Goal: Transaction & Acquisition: Purchase product/service

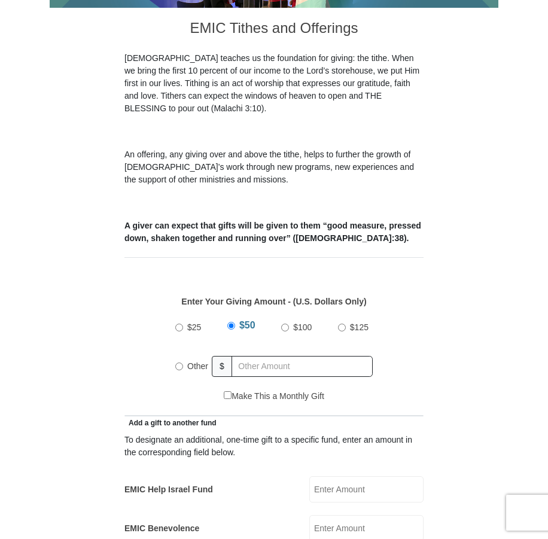
scroll to position [478, 0]
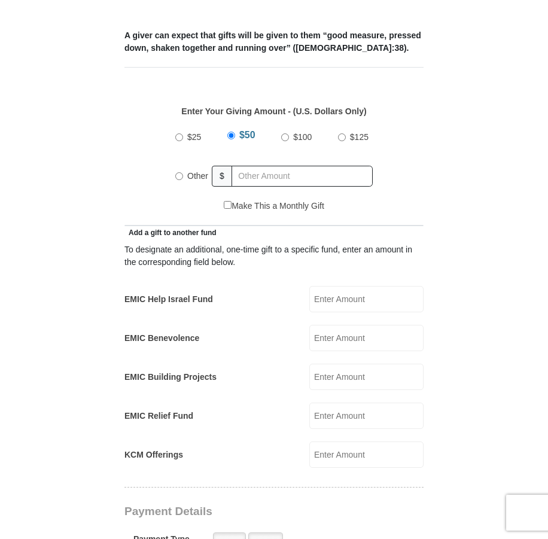
click at [178, 172] on input "Other" at bounding box center [179, 176] width 8 height 8
radio input "true"
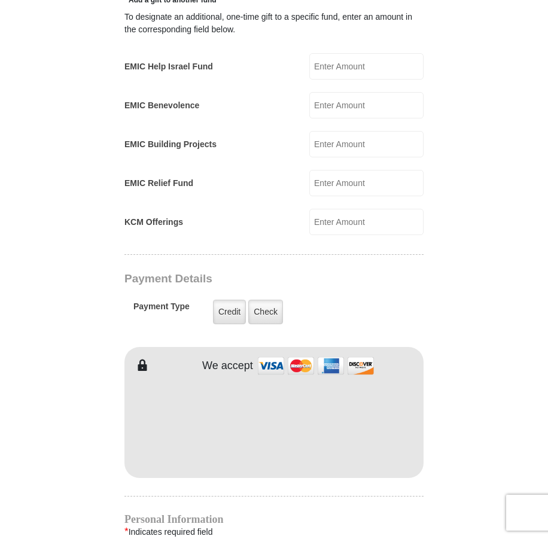
scroll to position [717, 0]
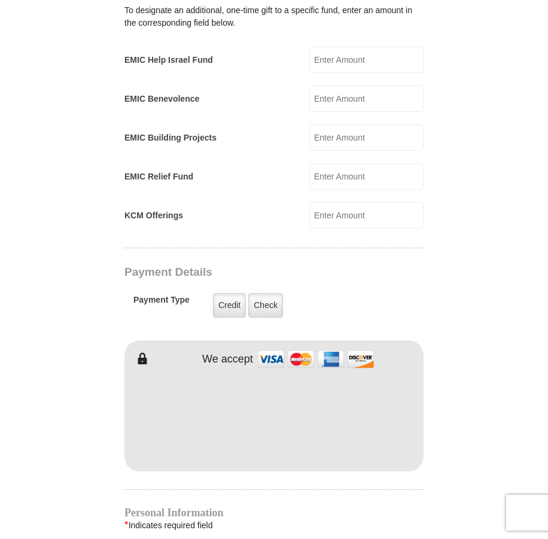
type input "73.00"
click at [328, 202] on input "KCM Offerings" at bounding box center [366, 215] width 114 height 26
type input "35.00"
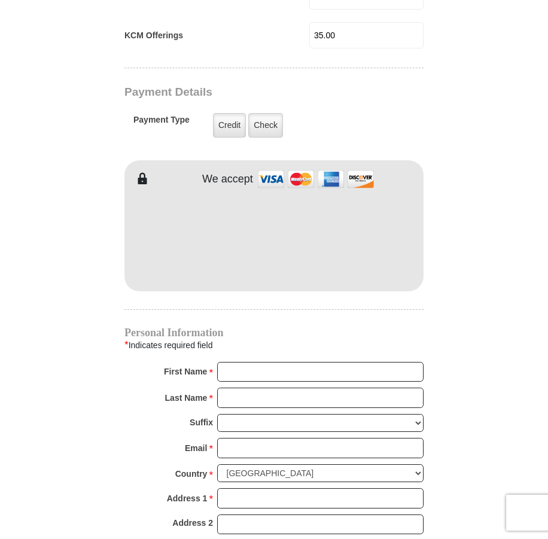
scroll to position [897, 0]
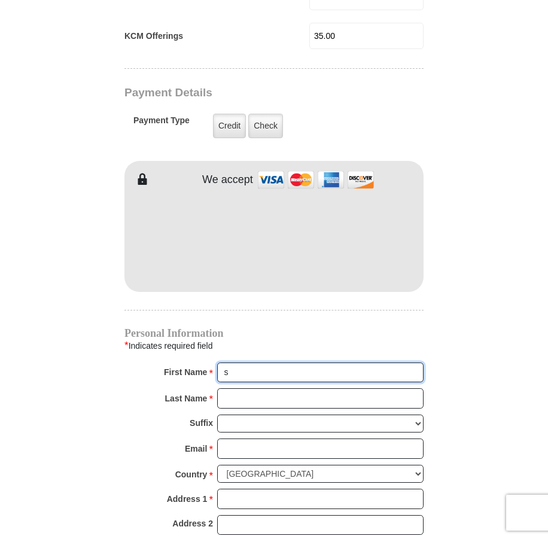
type input "[PERSON_NAME] and [PERSON_NAME]"
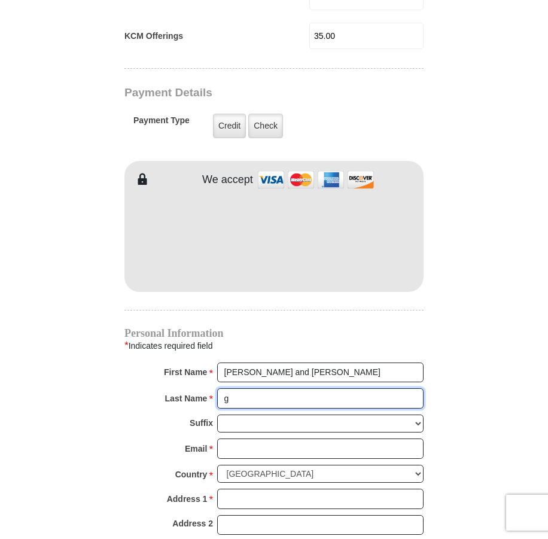
type input "[PERSON_NAME]"
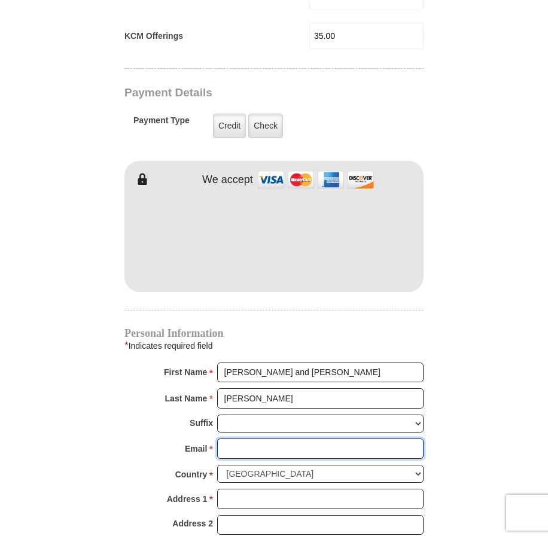
click at [247, 438] on input "Email *" at bounding box center [320, 448] width 206 height 20
type input "[EMAIL_ADDRESS][DOMAIN_NAME]"
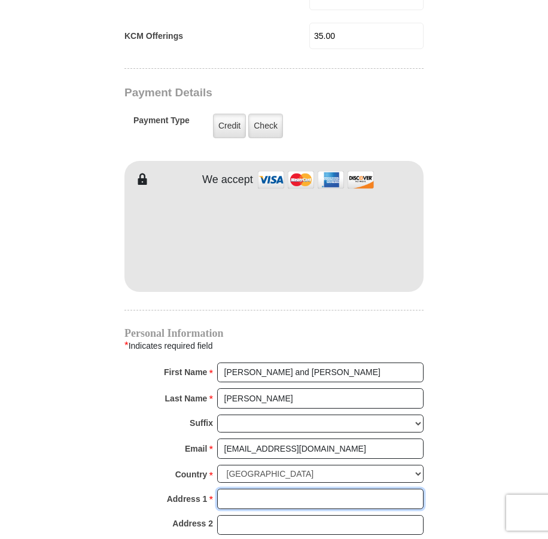
type input "[STREET_ADDRESS]"
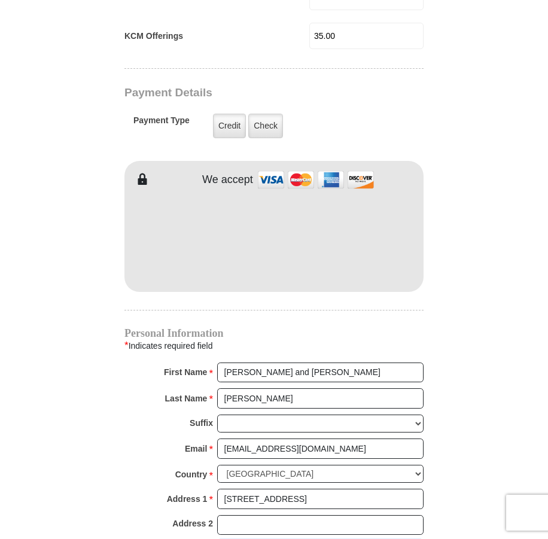
type input "[GEOGRAPHIC_DATA]"
select select "AZ"
type input "85268"
type input "4803228442"
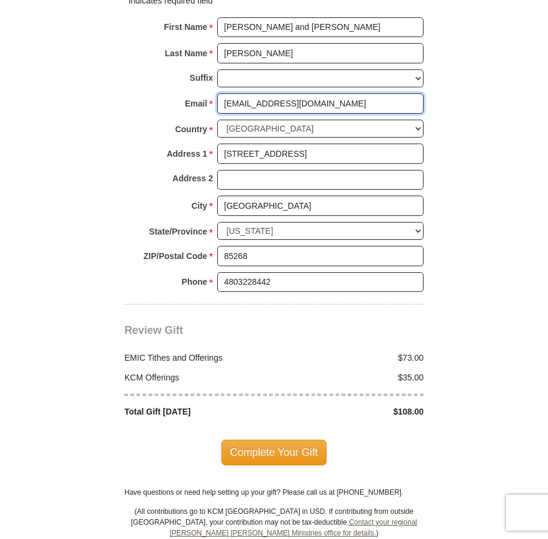
scroll to position [1255, 0]
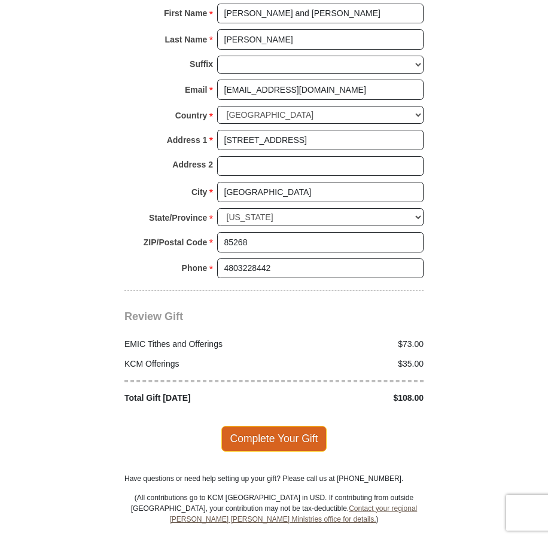
click at [245, 426] on span "Complete Your Gift" at bounding box center [274, 438] width 106 height 25
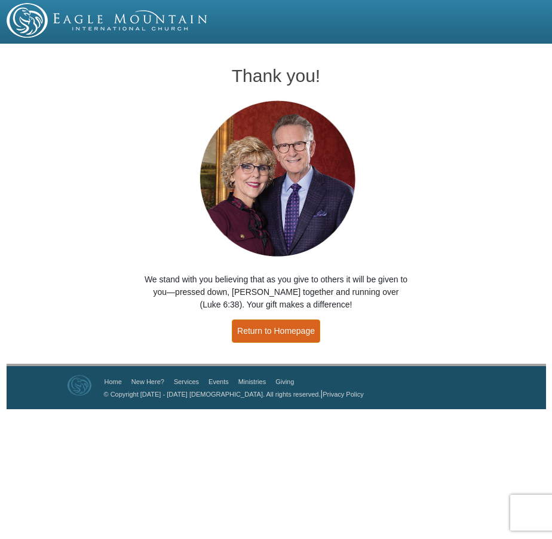
click at [286, 325] on link "Return to Homepage" at bounding box center [276, 330] width 88 height 23
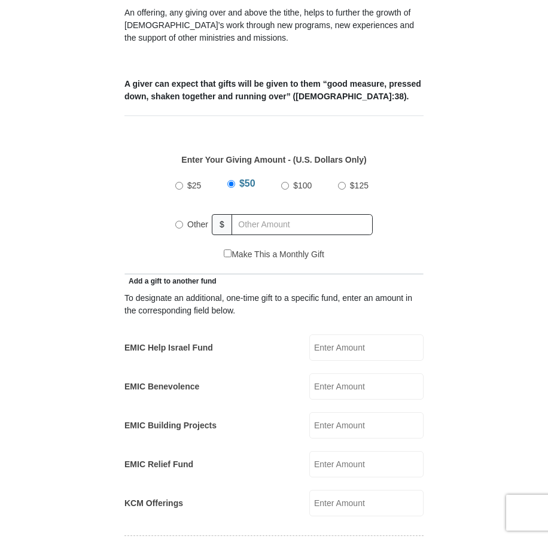
scroll to position [418, 0]
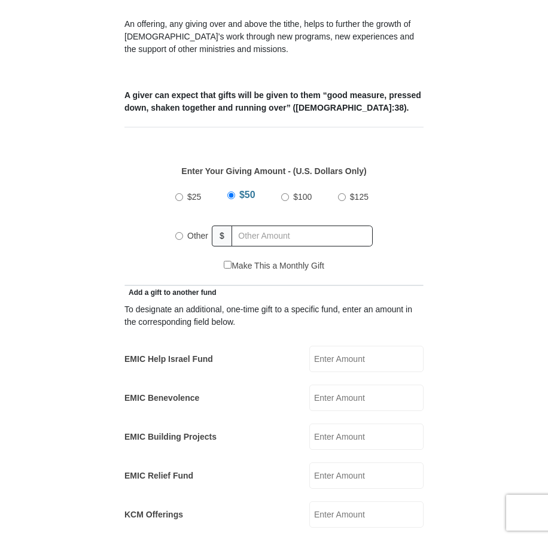
click at [179, 232] on input "Other" at bounding box center [179, 236] width 8 height 8
radio input "true"
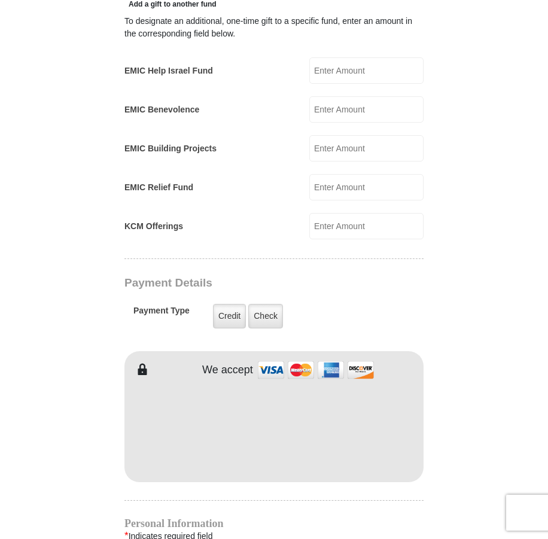
scroll to position [717, 0]
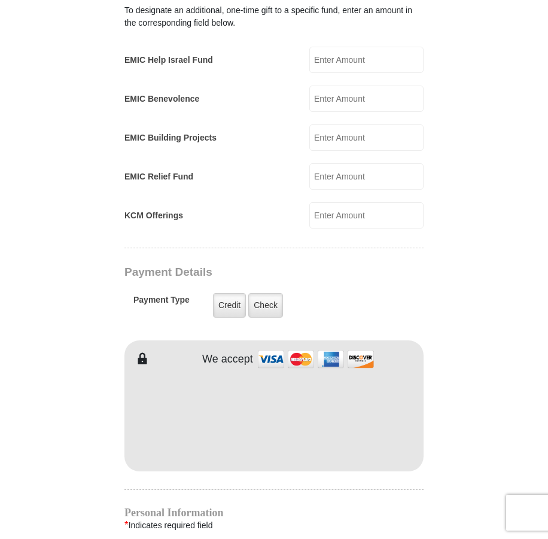
type input "168.00"
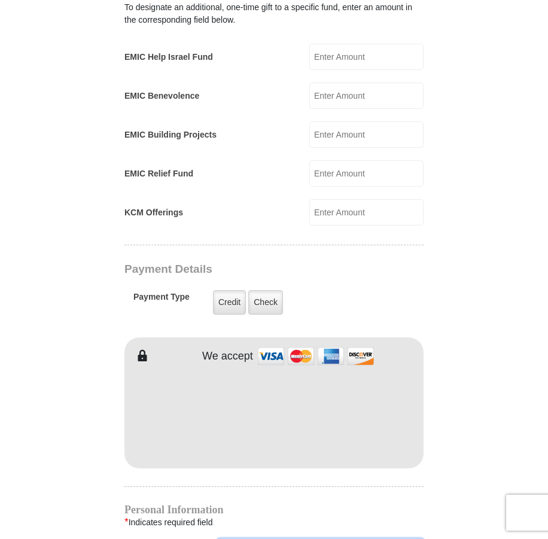
type input "[PERSON_NAME] and [PERSON_NAME]"
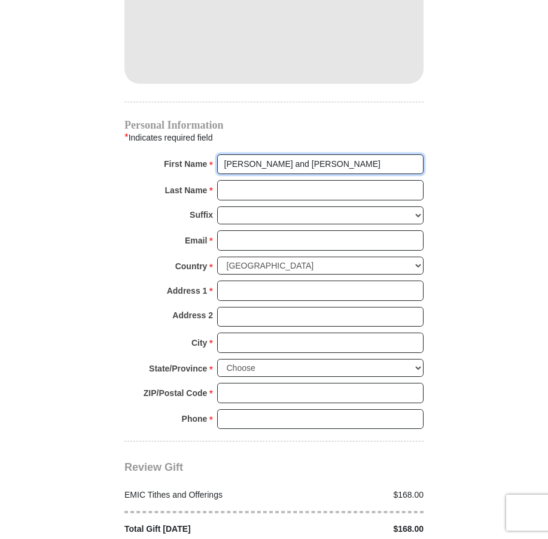
scroll to position [1199, 0]
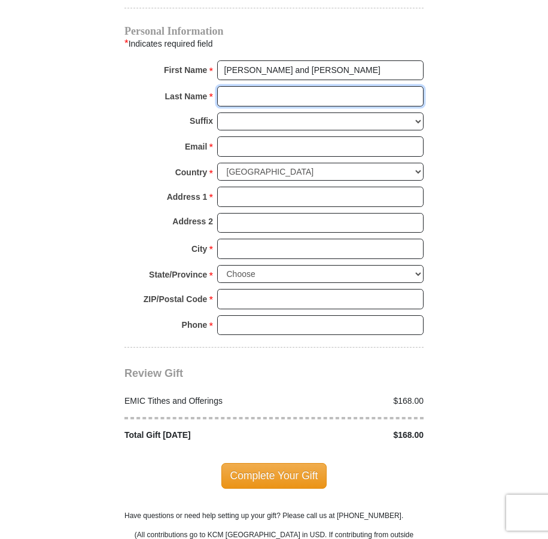
click at [225, 86] on input "Last Name *" at bounding box center [320, 96] width 206 height 20
type input "[PERSON_NAME]"
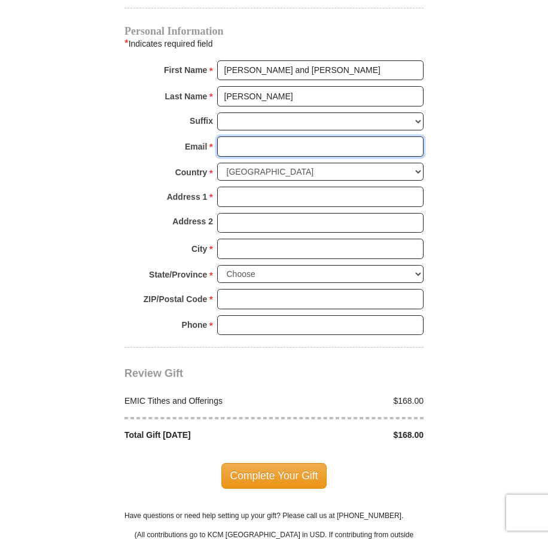
click at [262, 136] on input "Email *" at bounding box center [320, 146] width 206 height 20
type input "[EMAIL_ADDRESS][DOMAIN_NAME]"
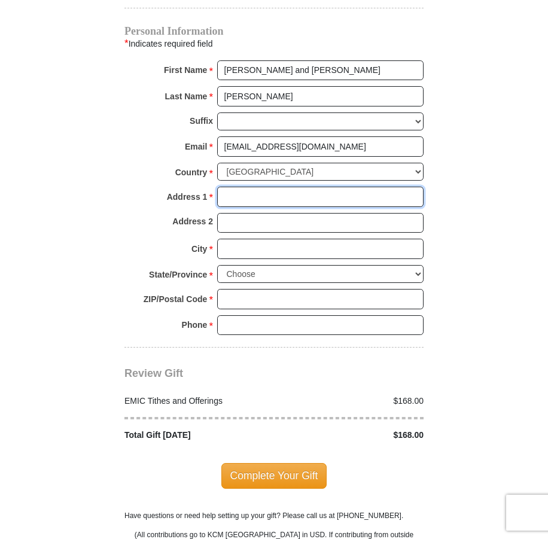
type input "[STREET_ADDRESS]"
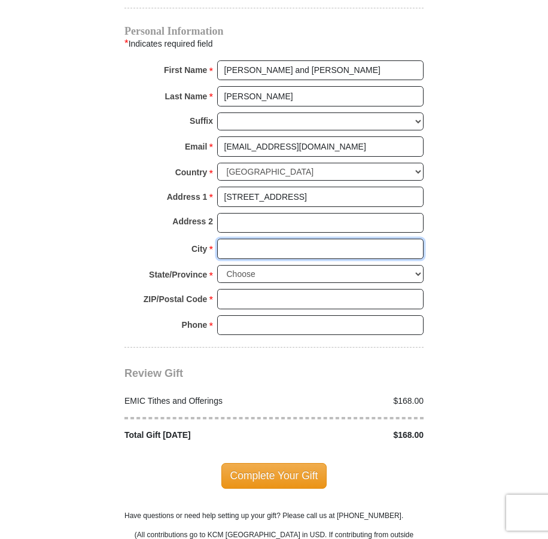
type input "[GEOGRAPHIC_DATA]"
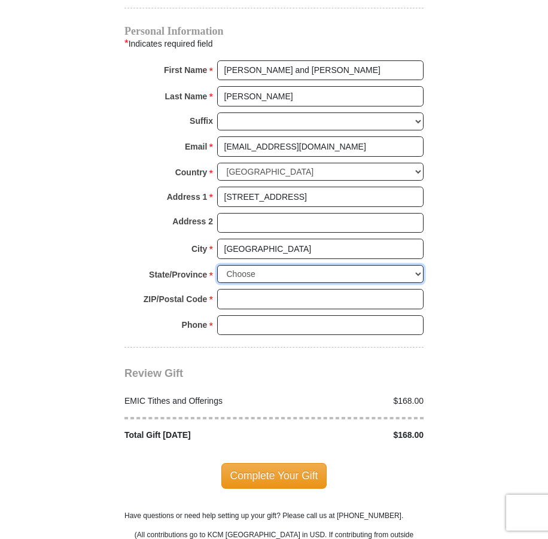
select select "AZ"
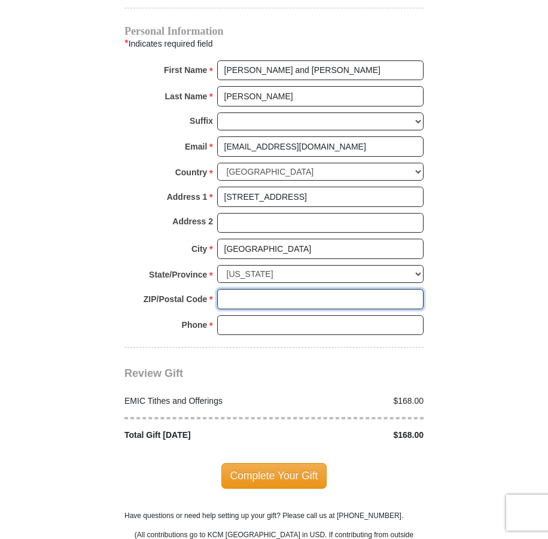
type input "85268"
type input "4803228442"
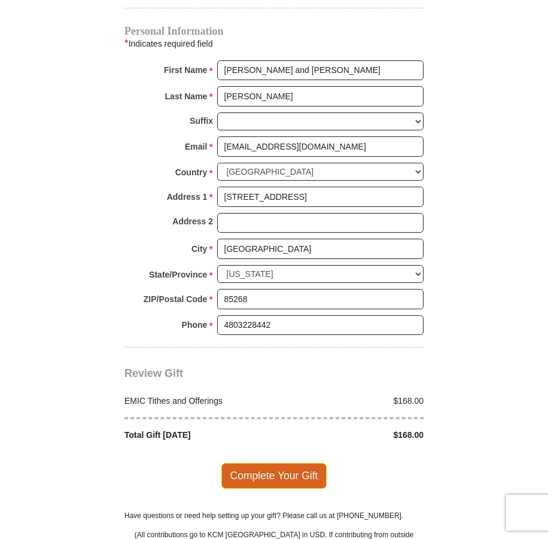
click at [252, 463] on span "Complete Your Gift" at bounding box center [274, 475] width 106 height 25
